Goal: Task Accomplishment & Management: Manage account settings

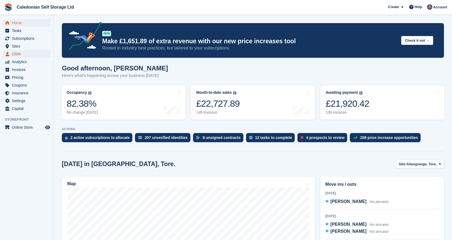
click at [24, 54] on span "CRM" at bounding box center [28, 54] width 32 height 8
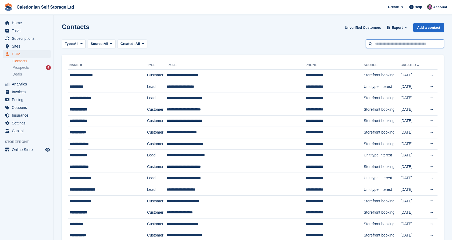
click at [410, 45] on input "text" at bounding box center [405, 44] width 78 height 9
type input "***"
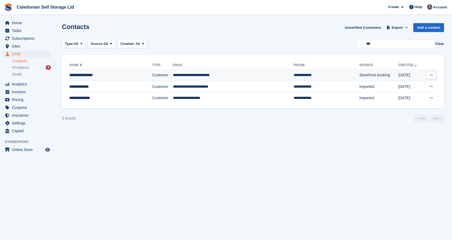
click at [221, 75] on td "**********" at bounding box center [233, 76] width 121 height 12
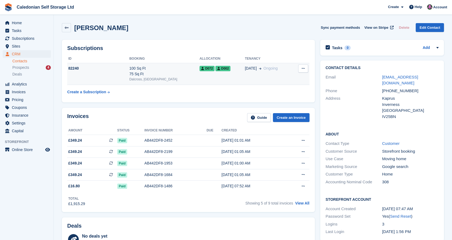
click at [153, 73] on div "100 Sq Ft 75 Sq Ft" at bounding box center [164, 71] width 70 height 11
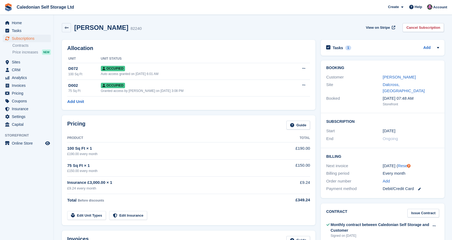
scroll to position [34, 0]
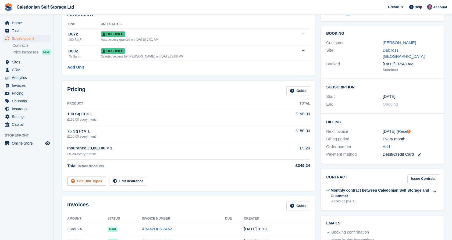
click at [86, 183] on link "Edit Unit Types" at bounding box center [86, 181] width 39 height 9
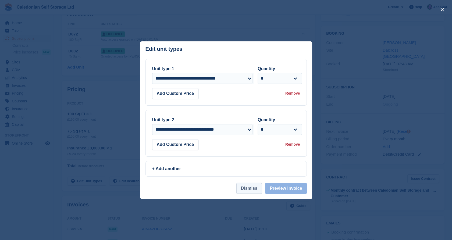
click at [253, 192] on button "Dismiss" at bounding box center [249, 188] width 26 height 11
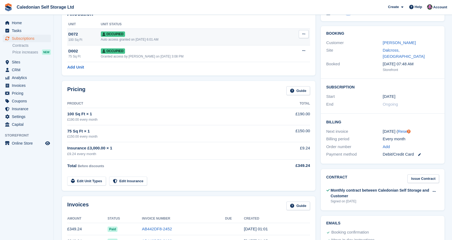
click at [146, 37] on div "Occupied" at bounding box center [193, 34] width 184 height 6
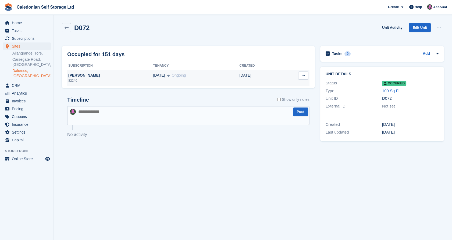
click at [304, 74] on icon at bounding box center [303, 75] width 3 height 3
click at [271, 90] on div "Deallocate" at bounding box center [283, 86] width 52 height 12
click at [267, 88] on p "Deallocate" at bounding box center [282, 86] width 47 height 7
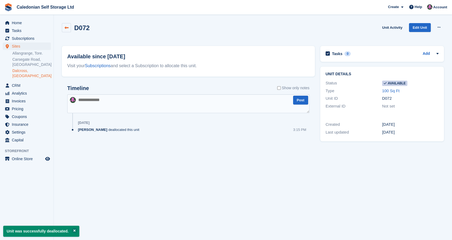
click at [66, 29] on icon at bounding box center [67, 28] width 4 height 4
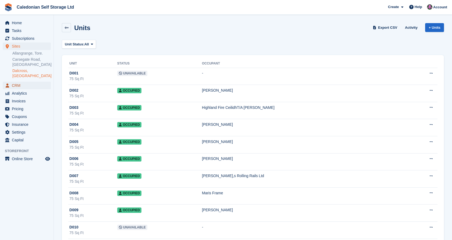
click at [38, 82] on span "CRM" at bounding box center [28, 86] width 32 height 8
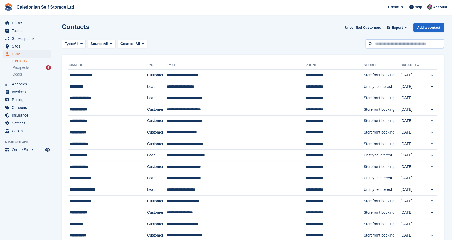
click at [398, 42] on input "text" at bounding box center [405, 44] width 78 height 9
type input "***"
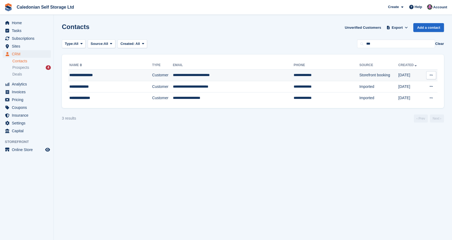
click at [186, 74] on td "**********" at bounding box center [233, 76] width 121 height 12
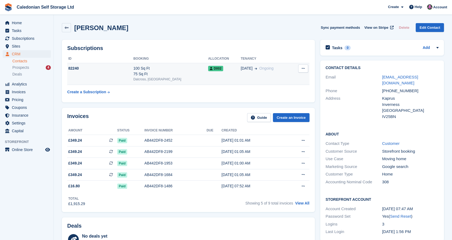
click at [130, 73] on td "82240" at bounding box center [100, 74] width 66 height 22
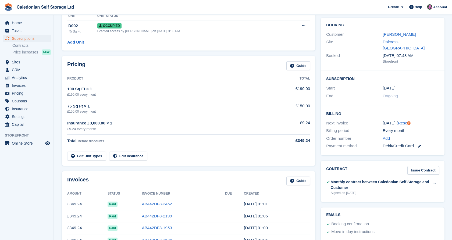
scroll to position [43, 0]
click at [84, 158] on link "Edit Unit Types" at bounding box center [86, 155] width 39 height 9
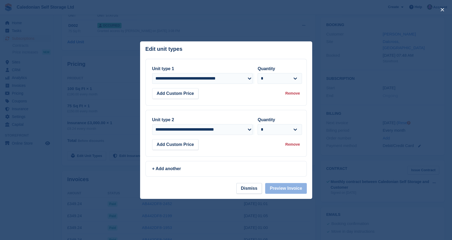
click at [295, 96] on div "Remove" at bounding box center [292, 94] width 15 height 6
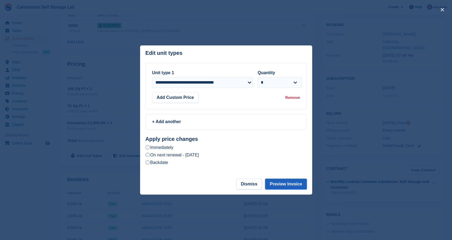
click at [285, 185] on button "Preview Invoice" at bounding box center [285, 184] width 41 height 11
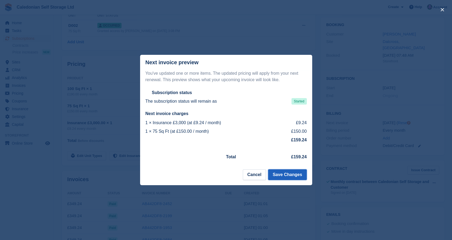
click at [290, 175] on button "Save Changes" at bounding box center [287, 174] width 38 height 11
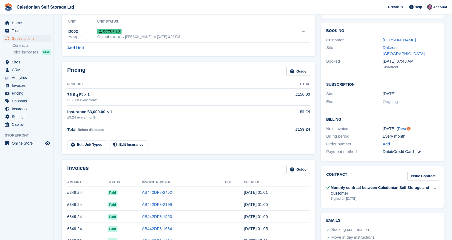
scroll to position [0, 0]
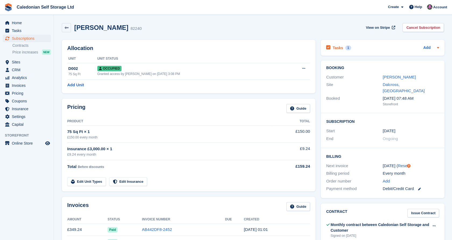
click at [338, 51] on div "Tasks 1" at bounding box center [338, 47] width 25 height 7
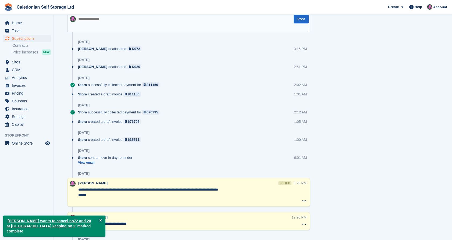
scroll to position [408, 0]
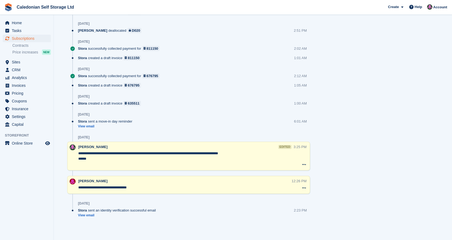
click at [170, 154] on textarea "**********" at bounding box center [185, 159] width 215 height 16
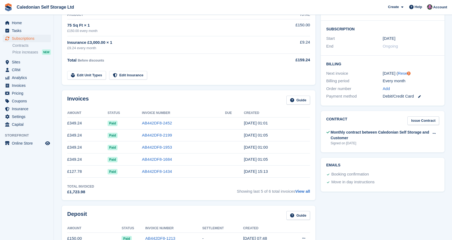
scroll to position [0, 0]
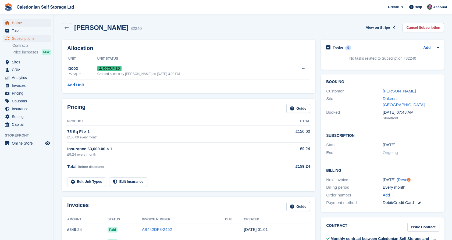
click at [26, 22] on span "Home" at bounding box center [28, 23] width 32 height 8
